Goal: Information Seeking & Learning: Learn about a topic

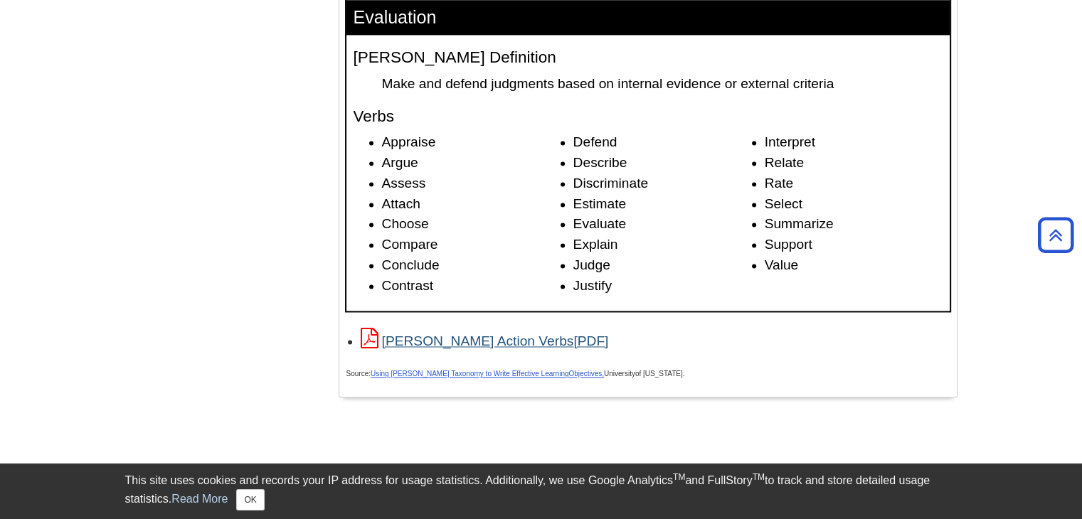
scroll to position [2183, 0]
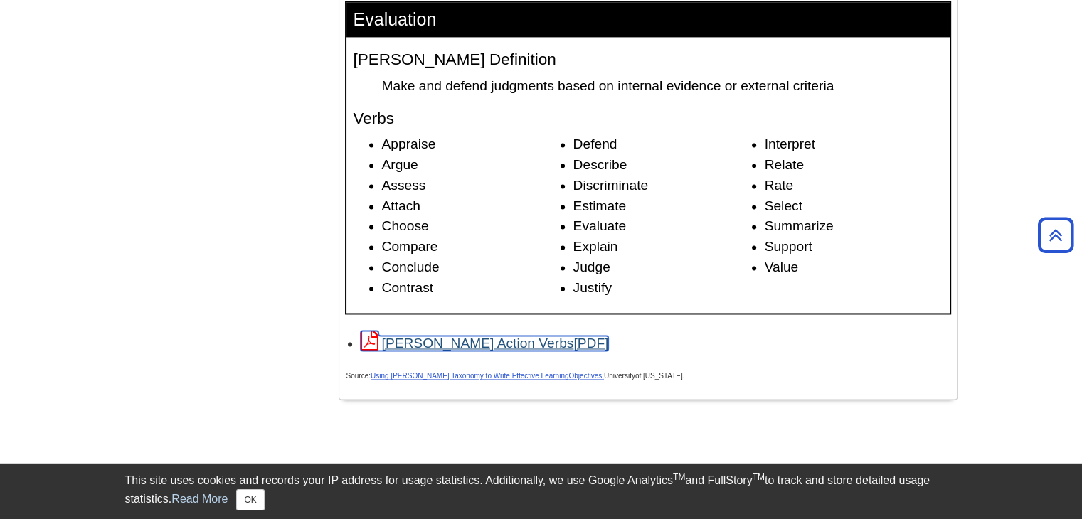
click at [453, 343] on link "[PERSON_NAME] Action Verbs" at bounding box center [485, 343] width 248 height 15
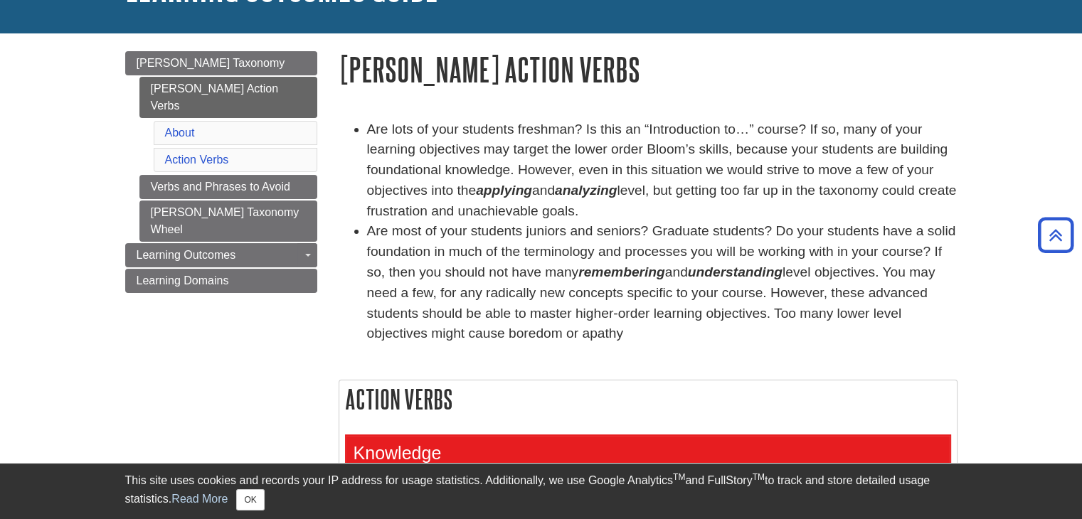
scroll to position [0, 0]
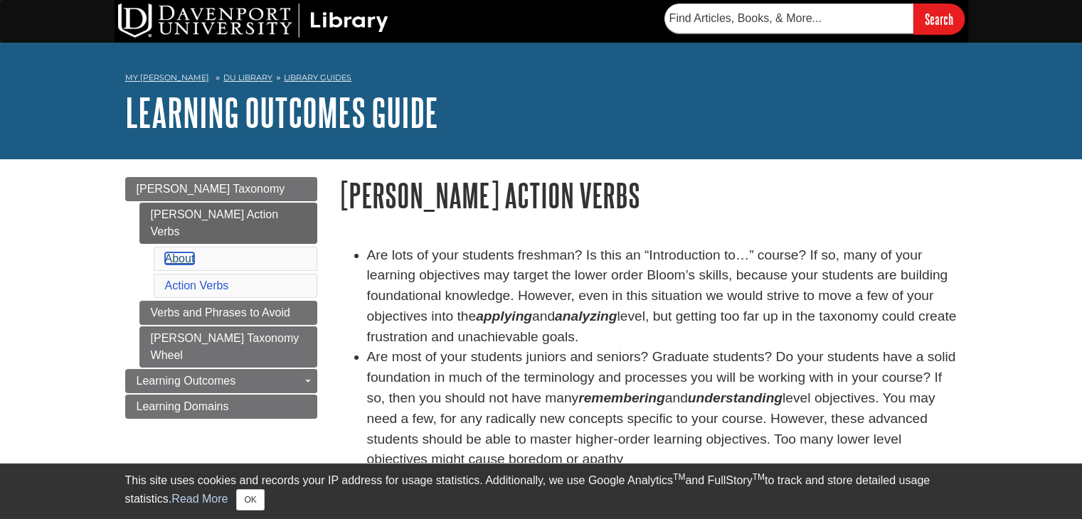
click at [174, 253] on link "About" at bounding box center [180, 259] width 30 height 12
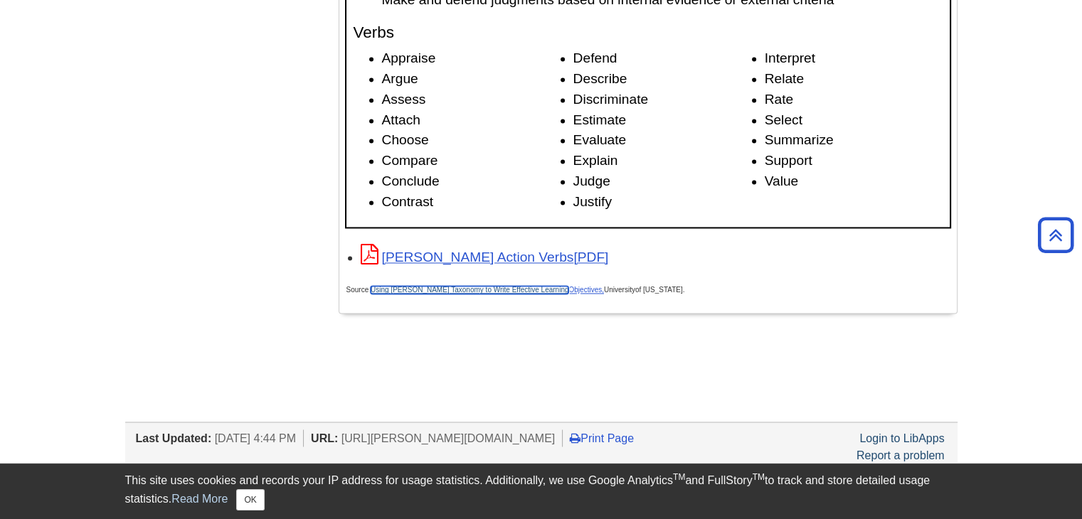
scroll to position [2254, 0]
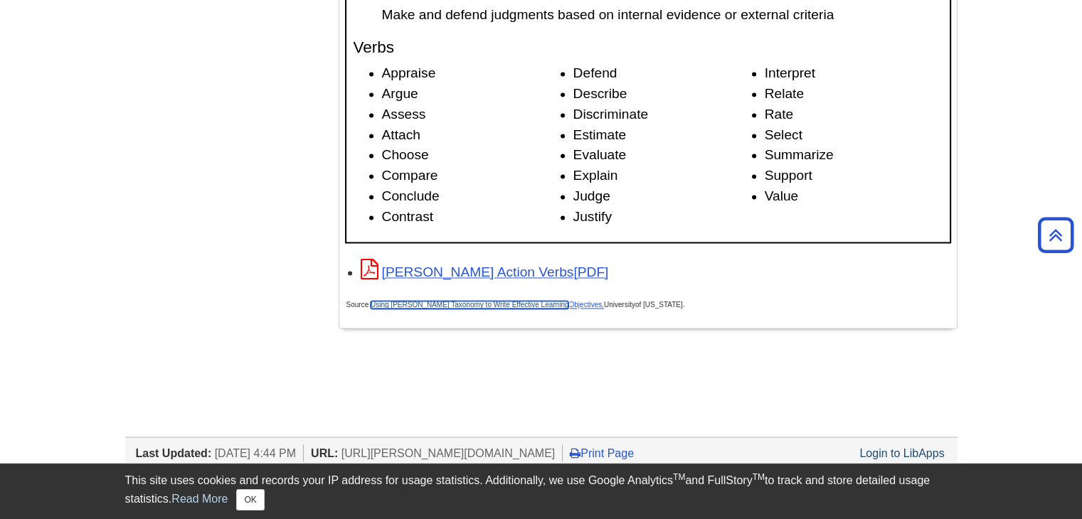
click at [474, 305] on link "Using [PERSON_NAME] Taxonomy to Write Effective Learning" at bounding box center [470, 305] width 198 height 8
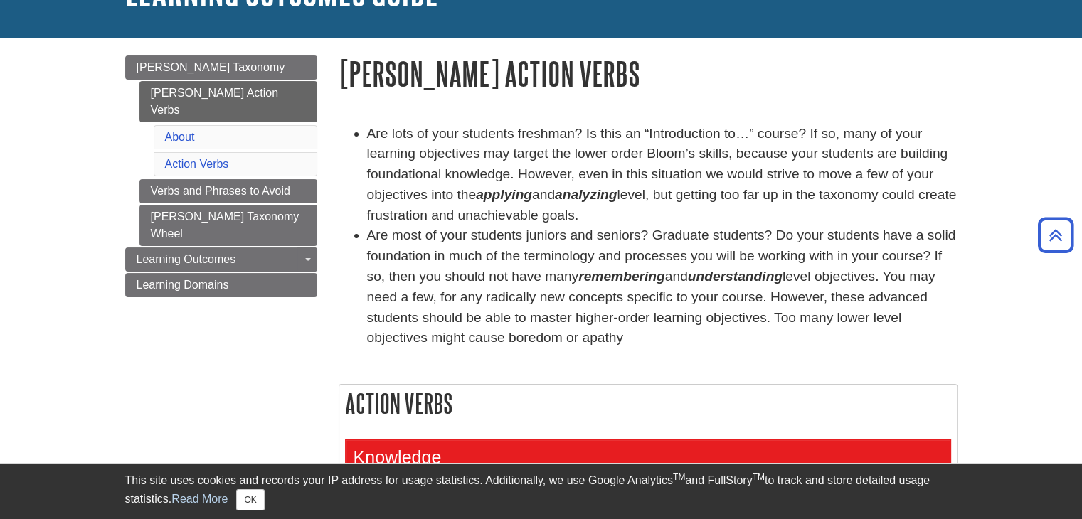
scroll to position [120, 0]
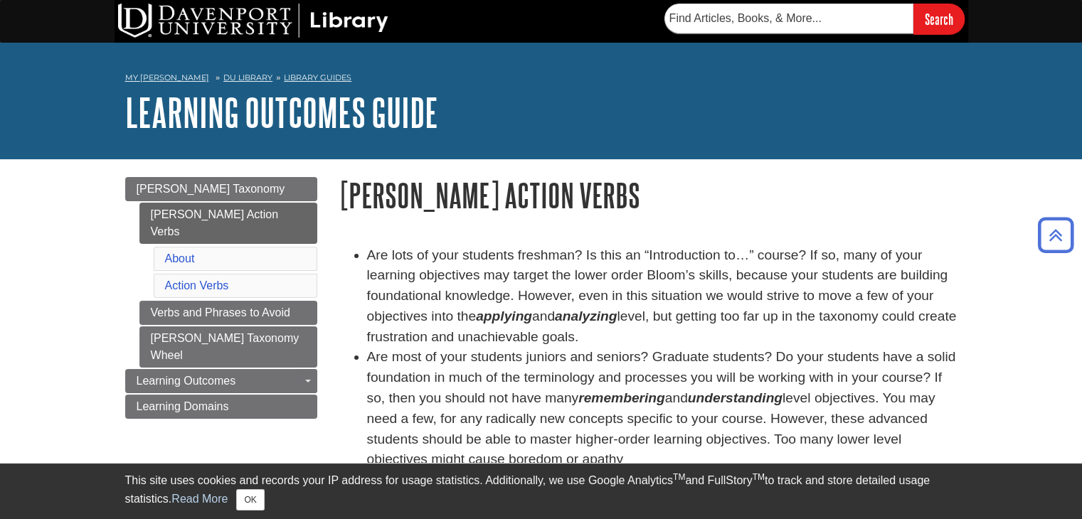
click at [1045, 46] on div "My [PERSON_NAME] DU Library Library Guides Learning Outcomes Guide Bloom's Acti…" at bounding box center [541, 101] width 1082 height 117
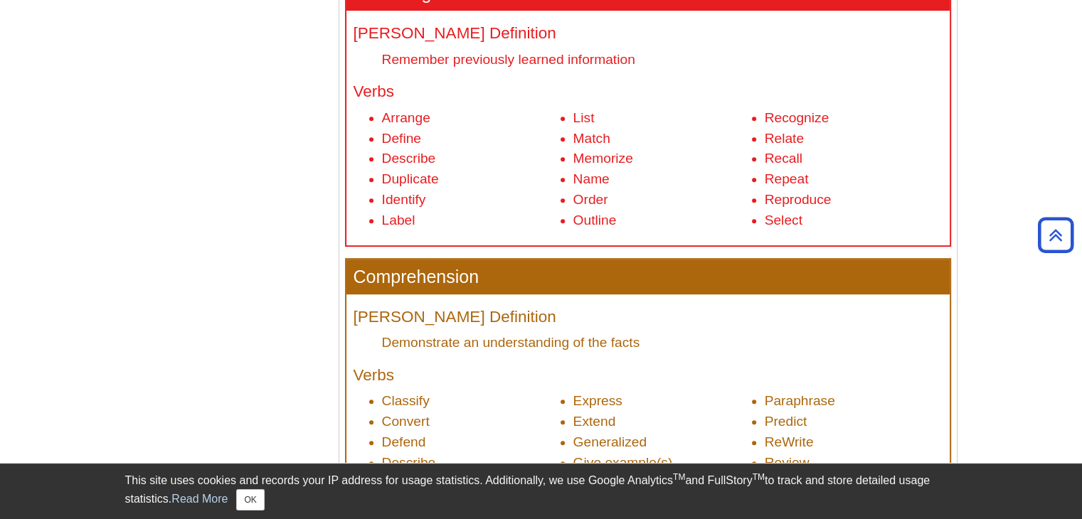
scroll to position [498, 0]
